Goal: Transaction & Acquisition: Download file/media

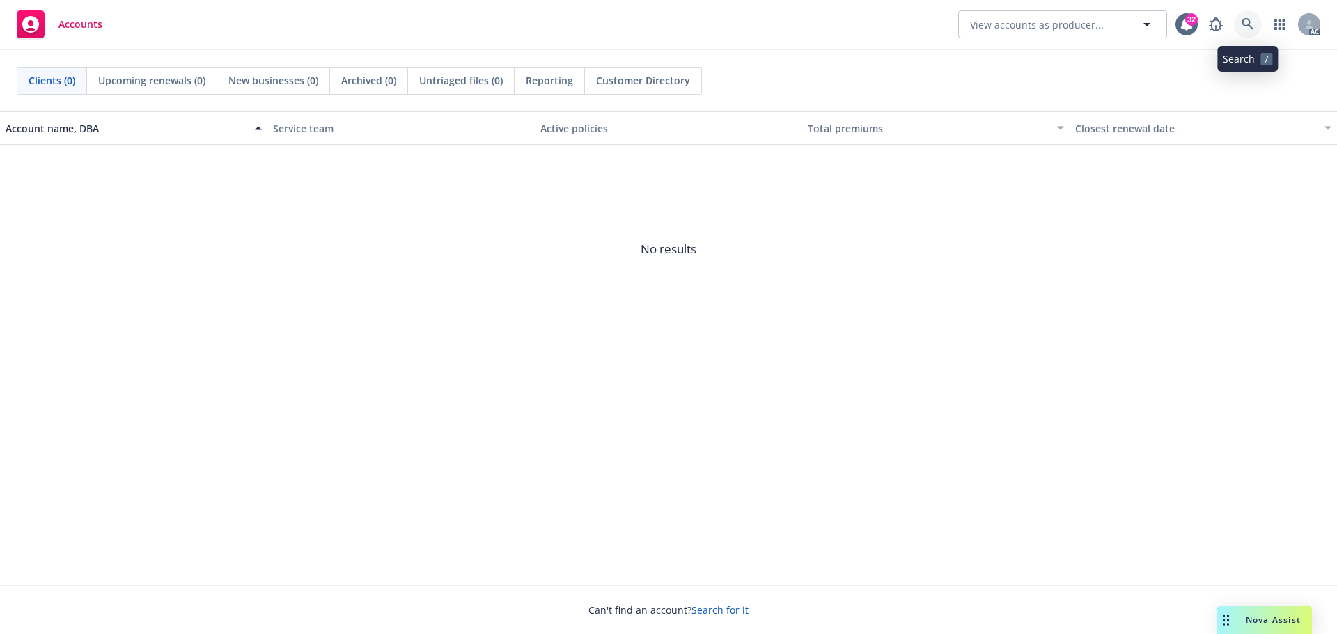
click at [1245, 18] on icon at bounding box center [1248, 24] width 13 height 13
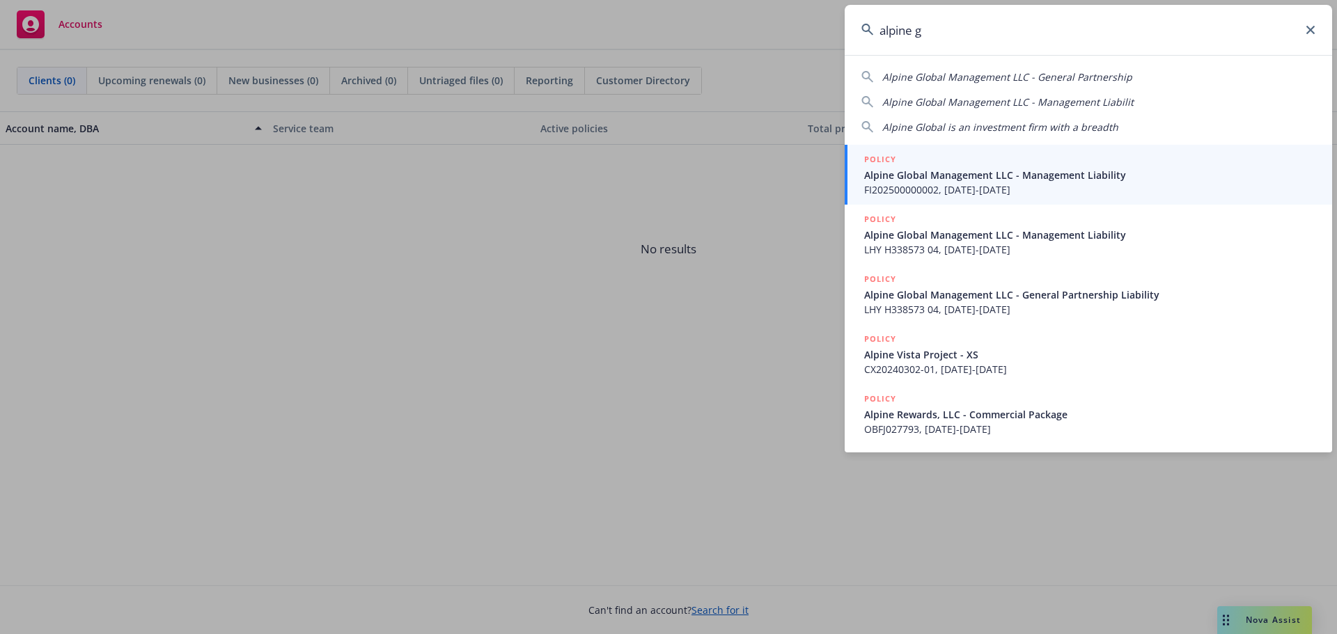
click at [1080, 101] on span "Alpine Global Management LLC - Management Liabilit" at bounding box center [1007, 101] width 251 height 13
type input "Alpine Global Management LLC - Management Liabilit"
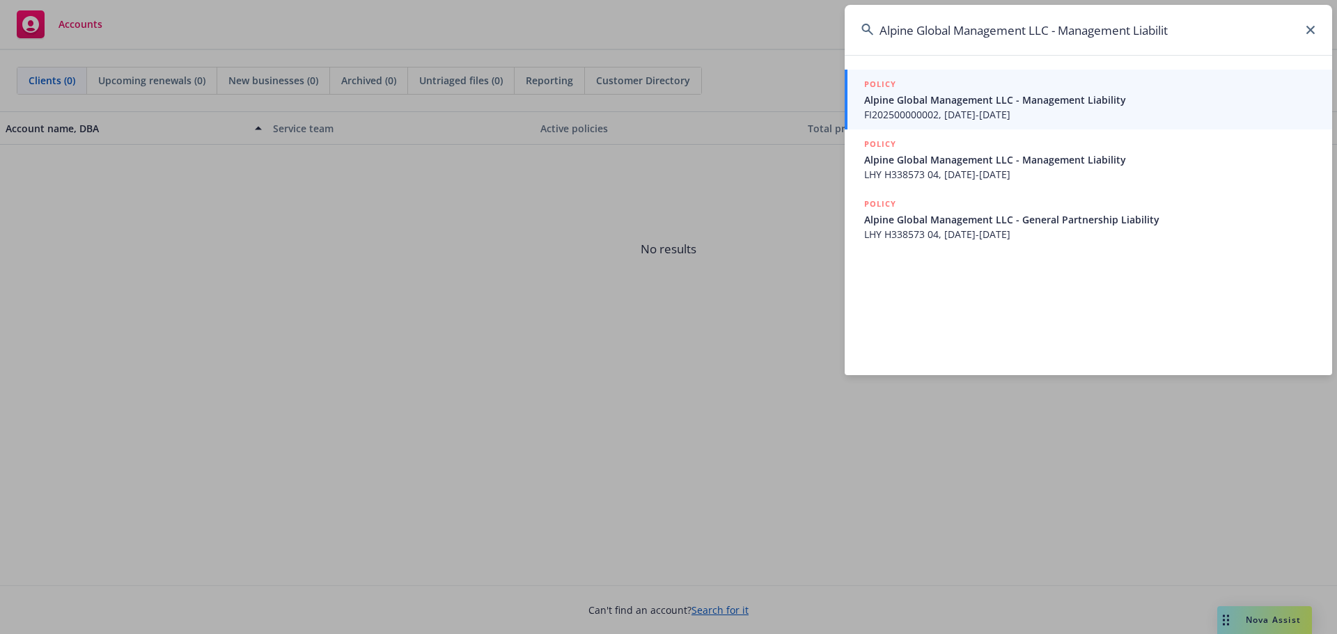
click at [1080, 109] on span "FI202500000002, [DATE]-[DATE]" at bounding box center [1089, 114] width 451 height 15
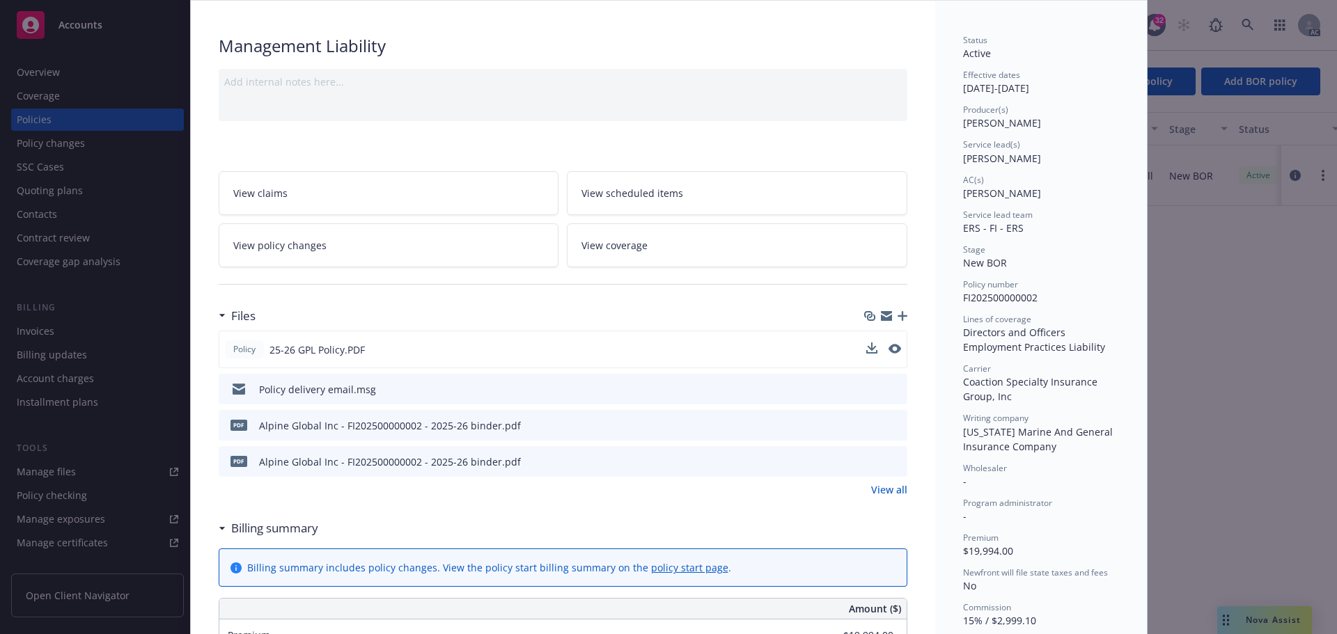
scroll to position [209, 0]
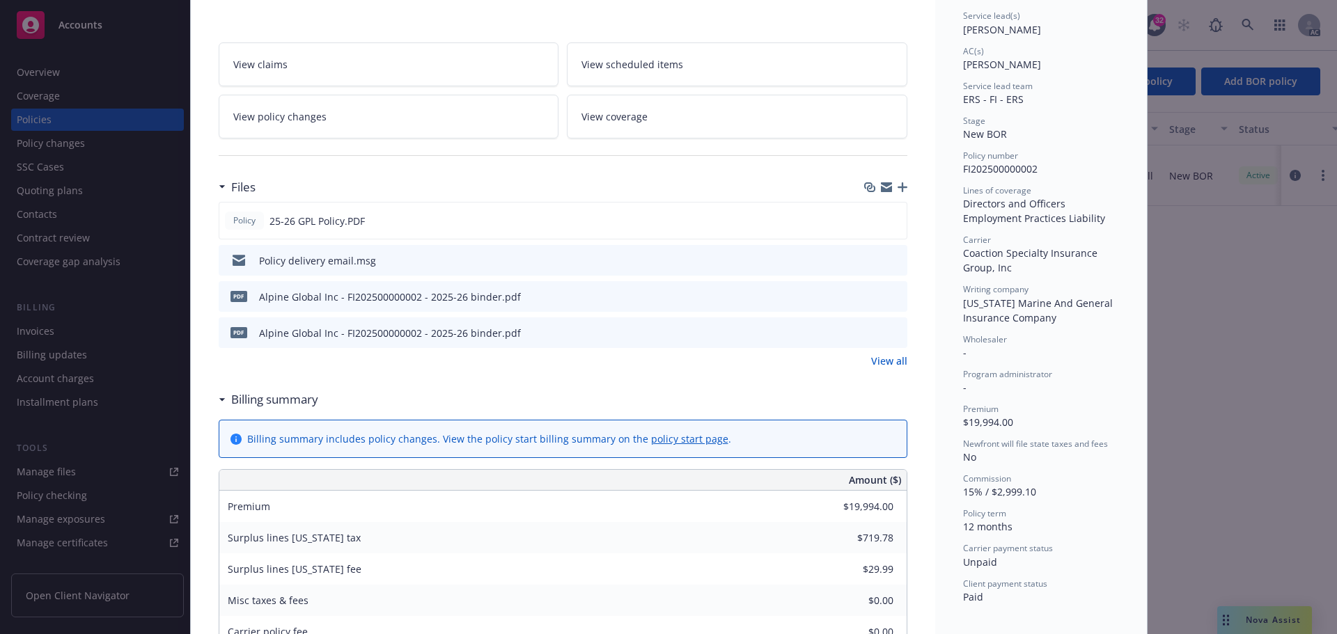
click at [675, 265] on div "Policy delivery email.msg" at bounding box center [563, 260] width 689 height 31
click at [868, 256] on icon "download file" at bounding box center [871, 259] width 11 height 11
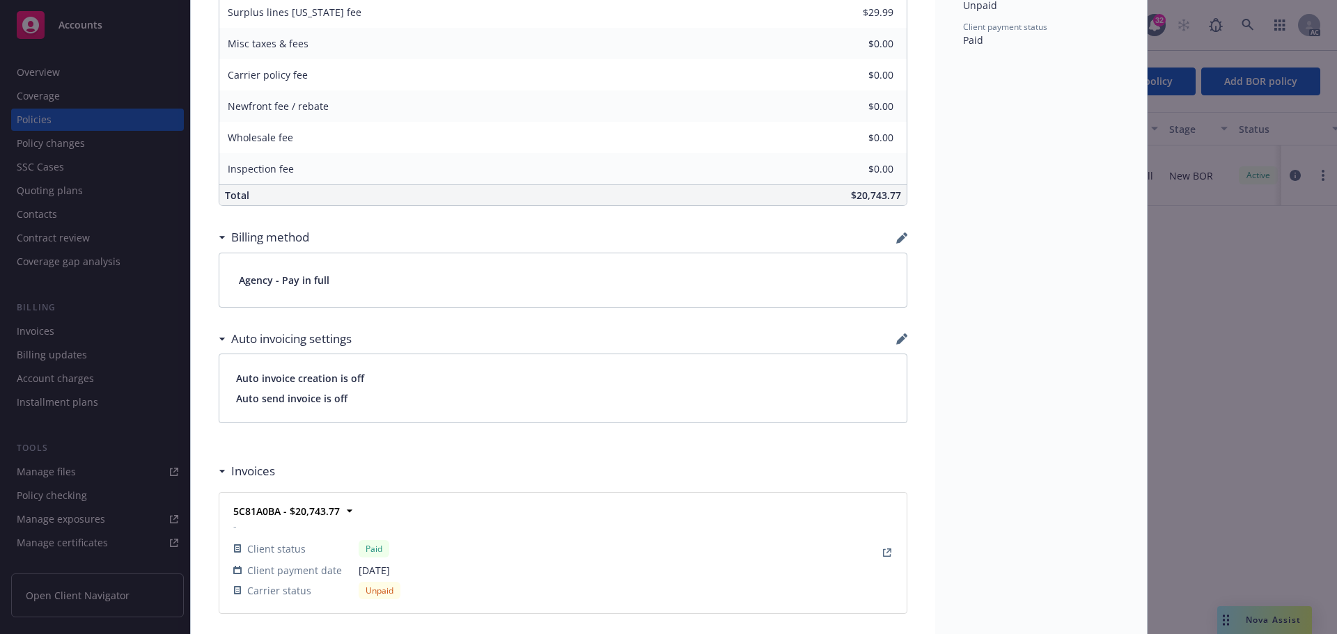
scroll to position [1114, 0]
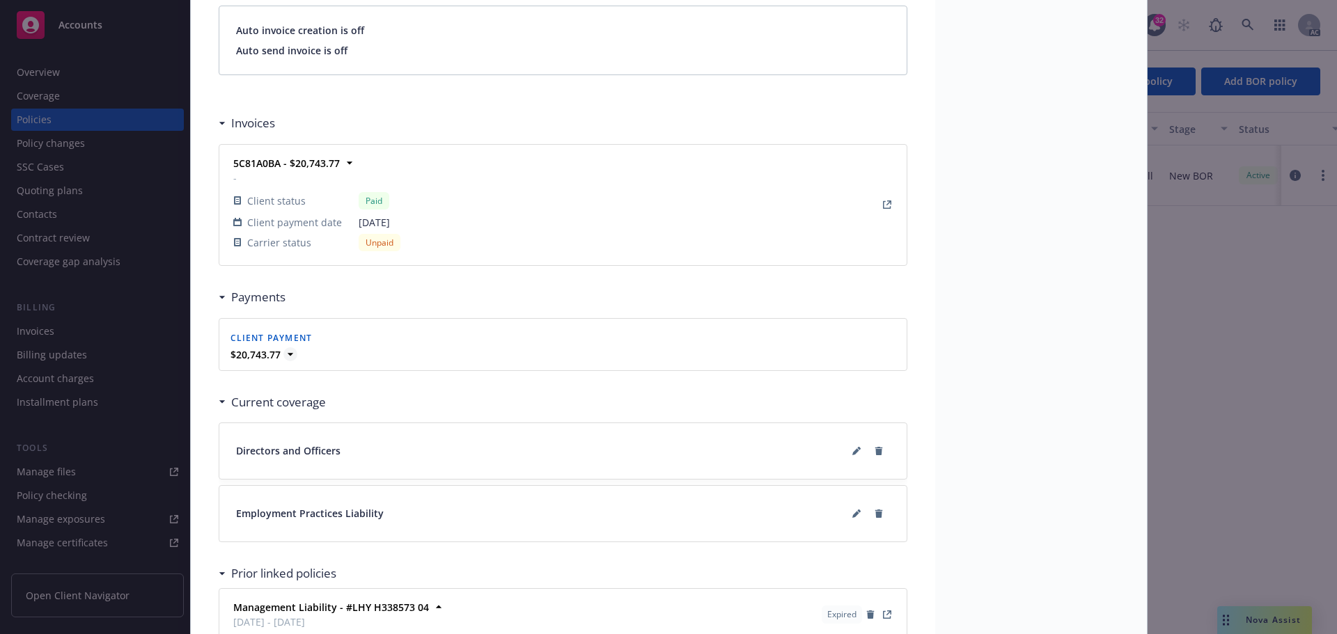
click at [283, 352] on icon at bounding box center [290, 355] width 14 height 14
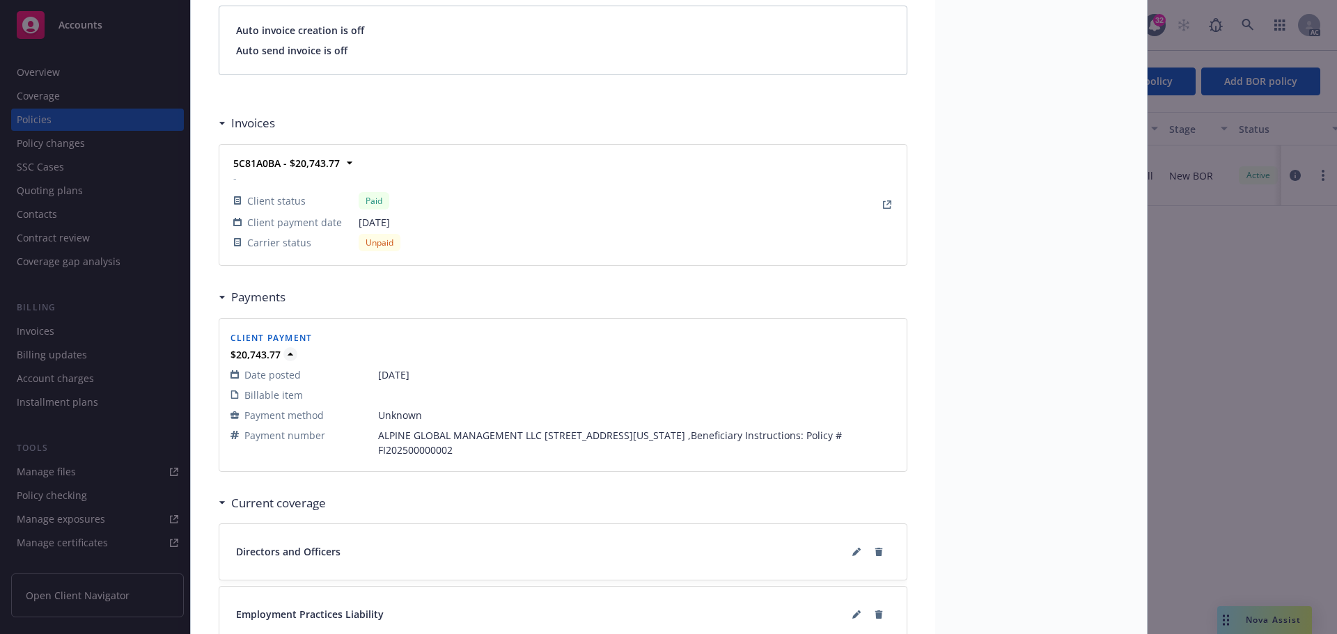
click at [286, 352] on icon at bounding box center [290, 355] width 14 height 14
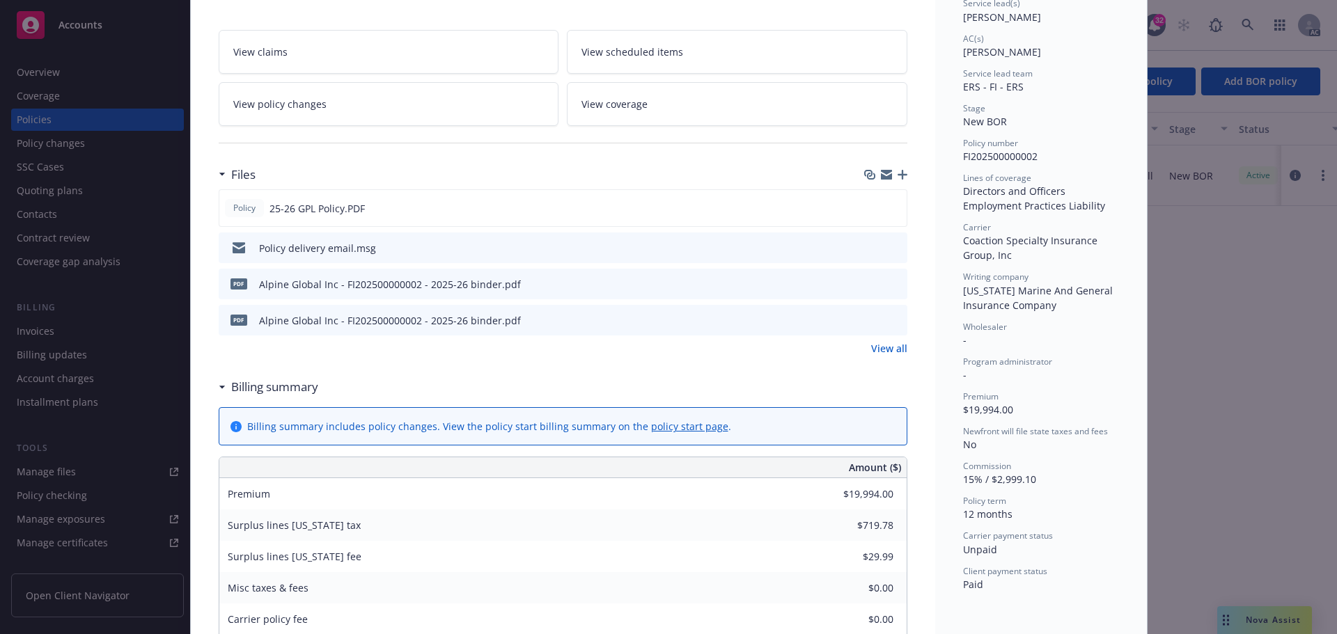
scroll to position [0, 0]
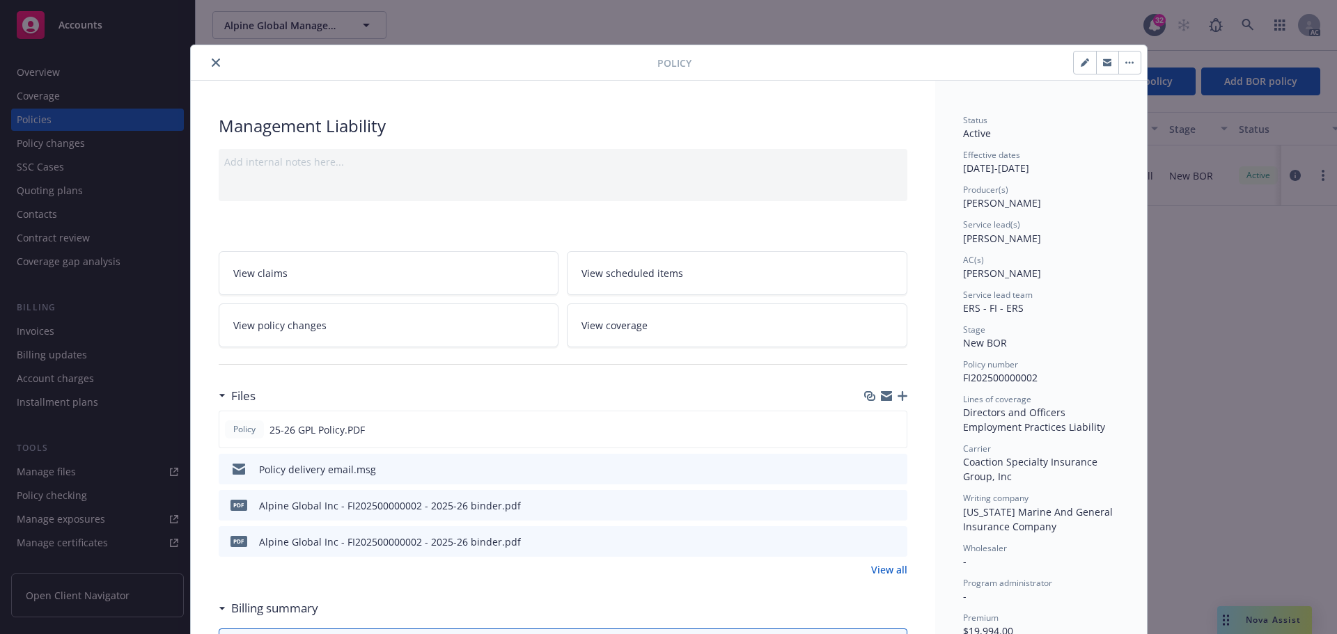
click at [213, 65] on icon "close" at bounding box center [216, 63] width 8 height 8
